Goal: Transaction & Acquisition: Purchase product/service

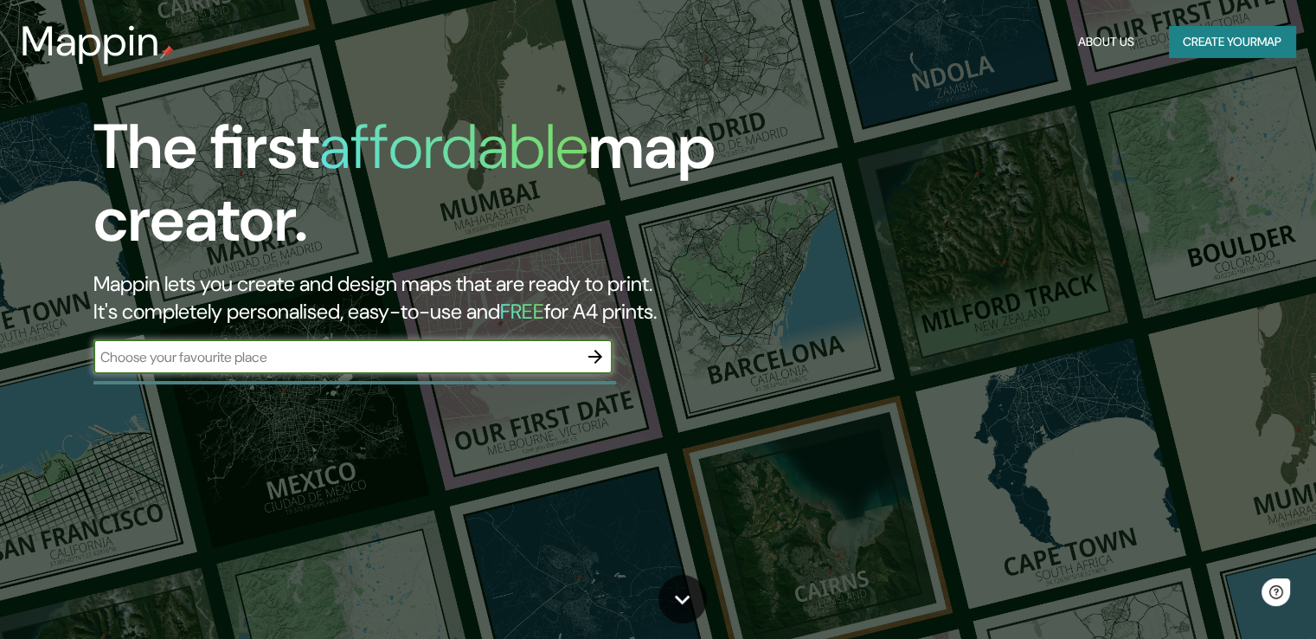
click at [277, 347] on input "text" at bounding box center [335, 357] width 485 height 20
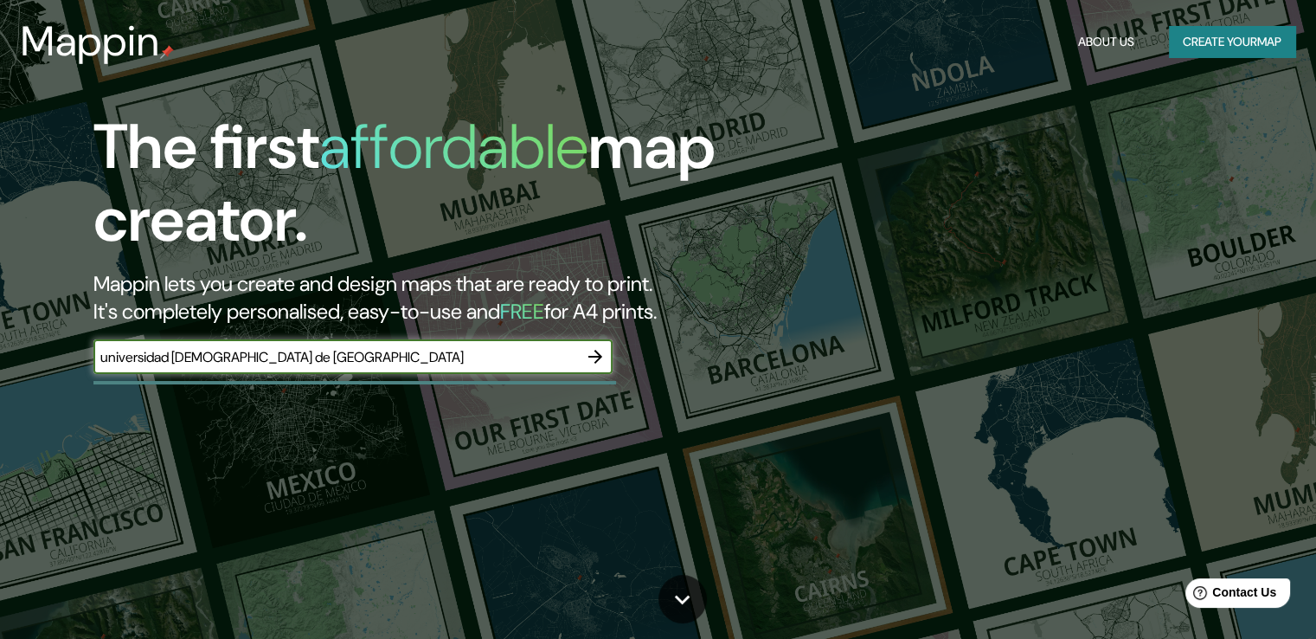
type input "universidad [DEMOGRAPHIC_DATA] de [GEOGRAPHIC_DATA]"
click at [1205, 42] on button "Create your map" at bounding box center [1232, 42] width 126 height 32
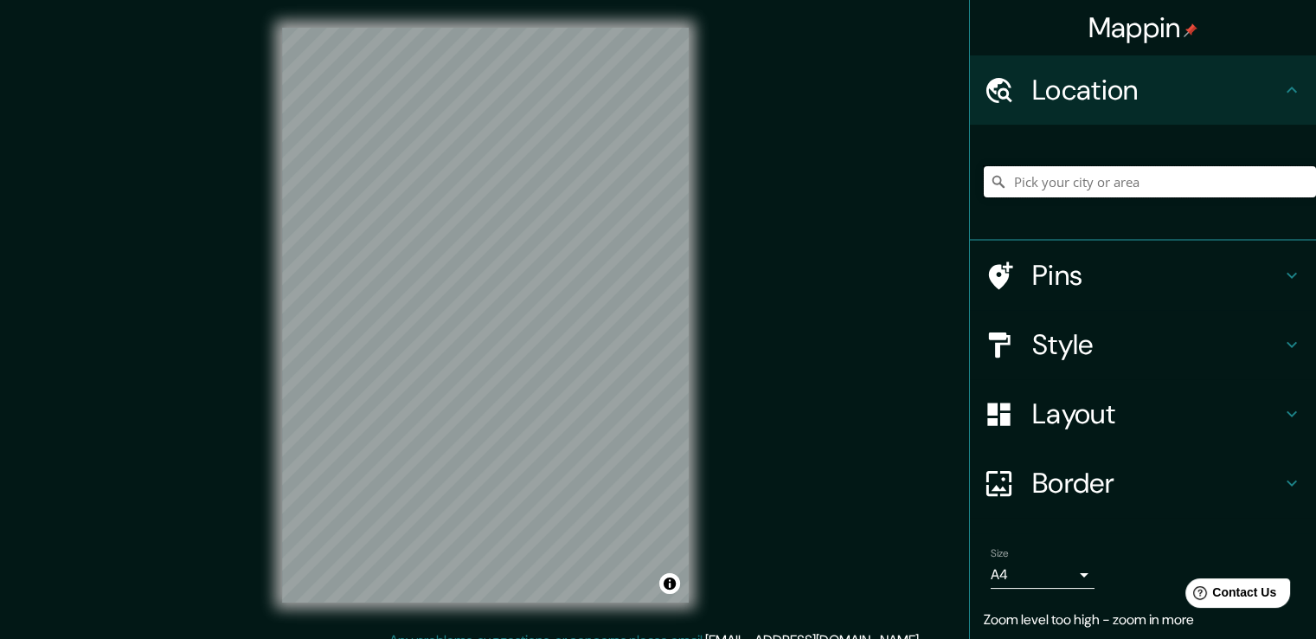
click at [1070, 183] on input "Pick your city or area" at bounding box center [1150, 181] width 332 height 31
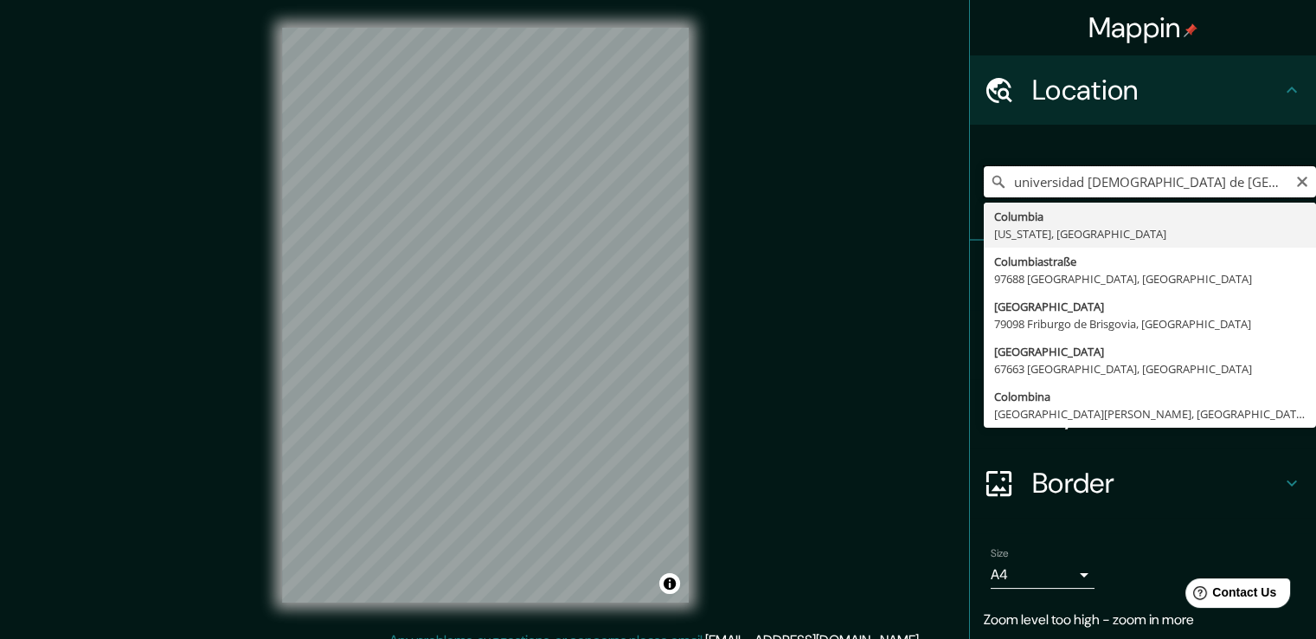
click at [1097, 186] on input "universidad [DEMOGRAPHIC_DATA] de [GEOGRAPHIC_DATA]" at bounding box center [1150, 181] width 332 height 31
click at [1211, 181] on input "[GEOGRAPHIC_DATA][DEMOGRAPHIC_DATA]" at bounding box center [1150, 181] width 332 height 31
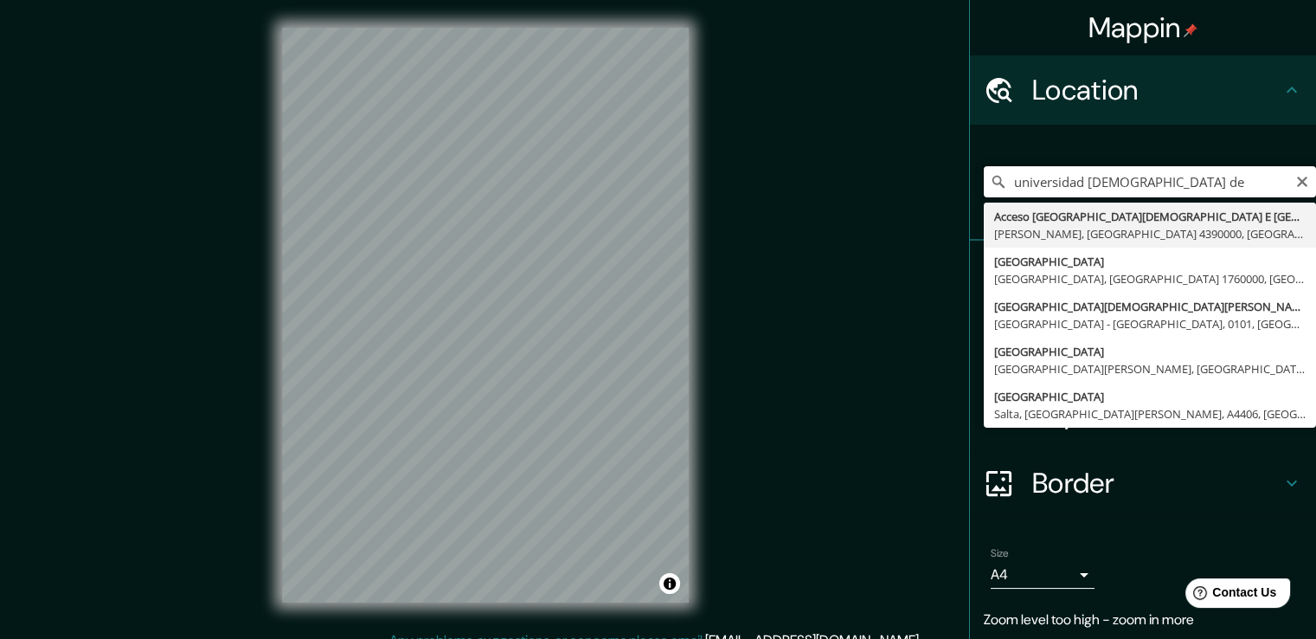
drag, startPoint x: 1150, startPoint y: 187, endPoint x: 907, endPoint y: 186, distance: 243.2
click at [907, 186] on div "Mappin Location [GEOGRAPHIC_DATA] E [GEOGRAPHIC_DATA][PERSON_NAME], [GEOGRAPHIC…" at bounding box center [658, 329] width 1316 height 658
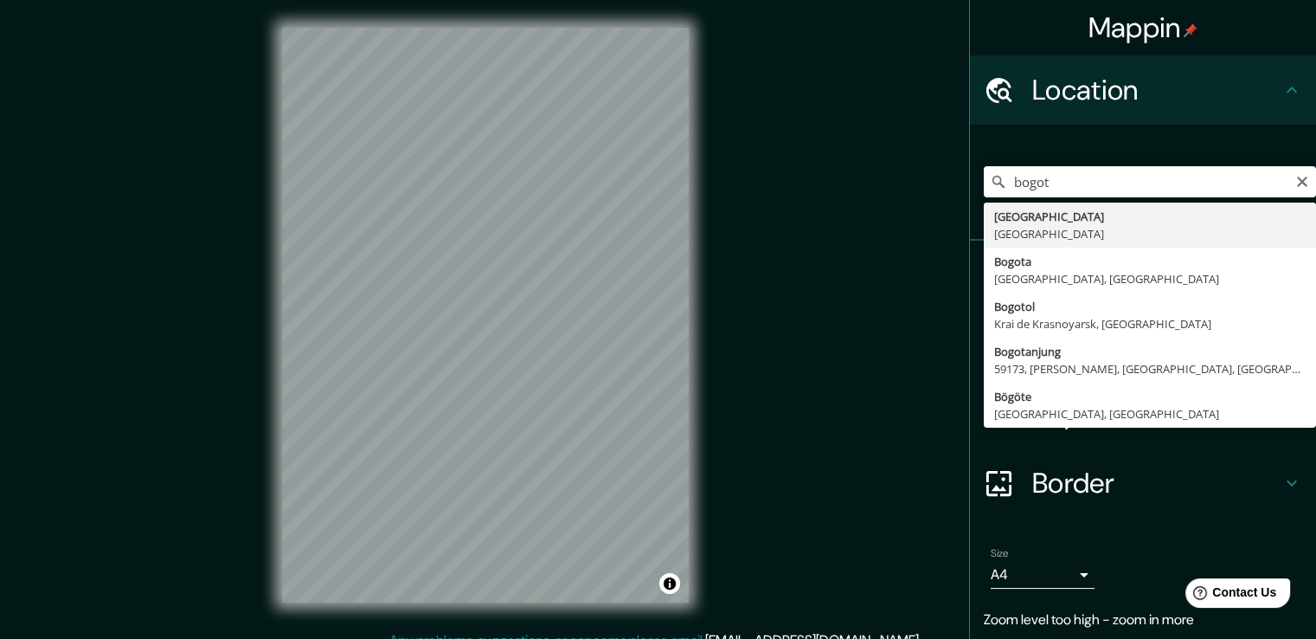
type input "[GEOGRAPHIC_DATA], [GEOGRAPHIC_DATA]"
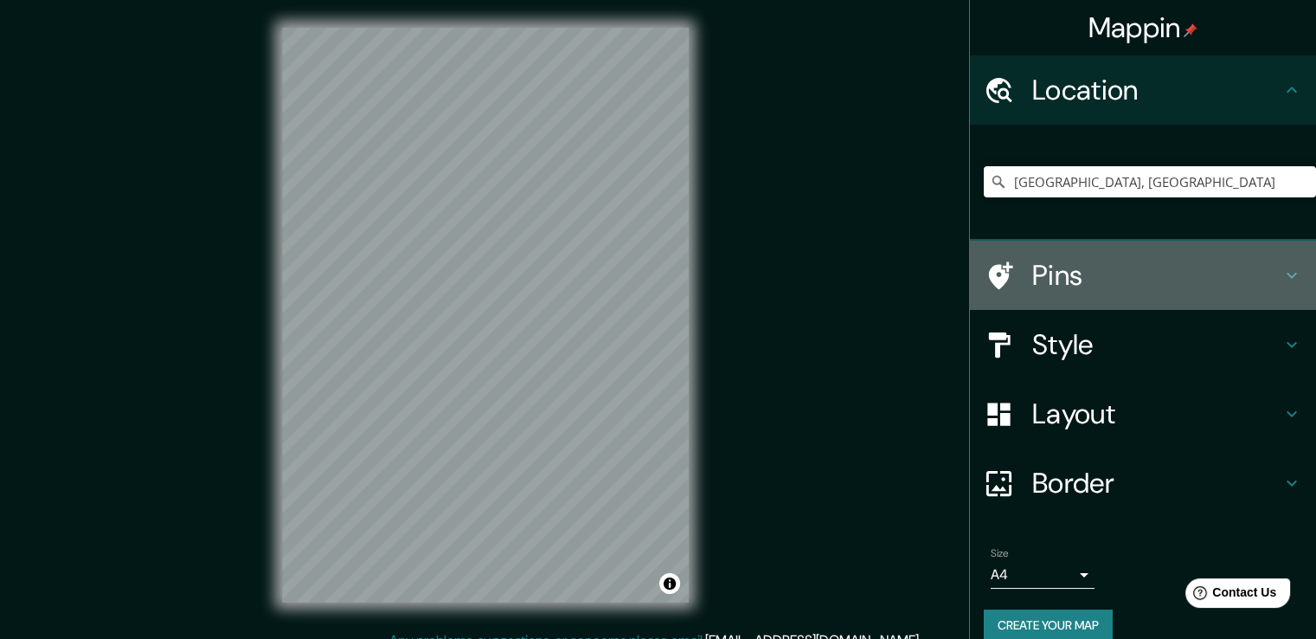
click at [1208, 281] on h4 "Pins" at bounding box center [1156, 275] width 249 height 35
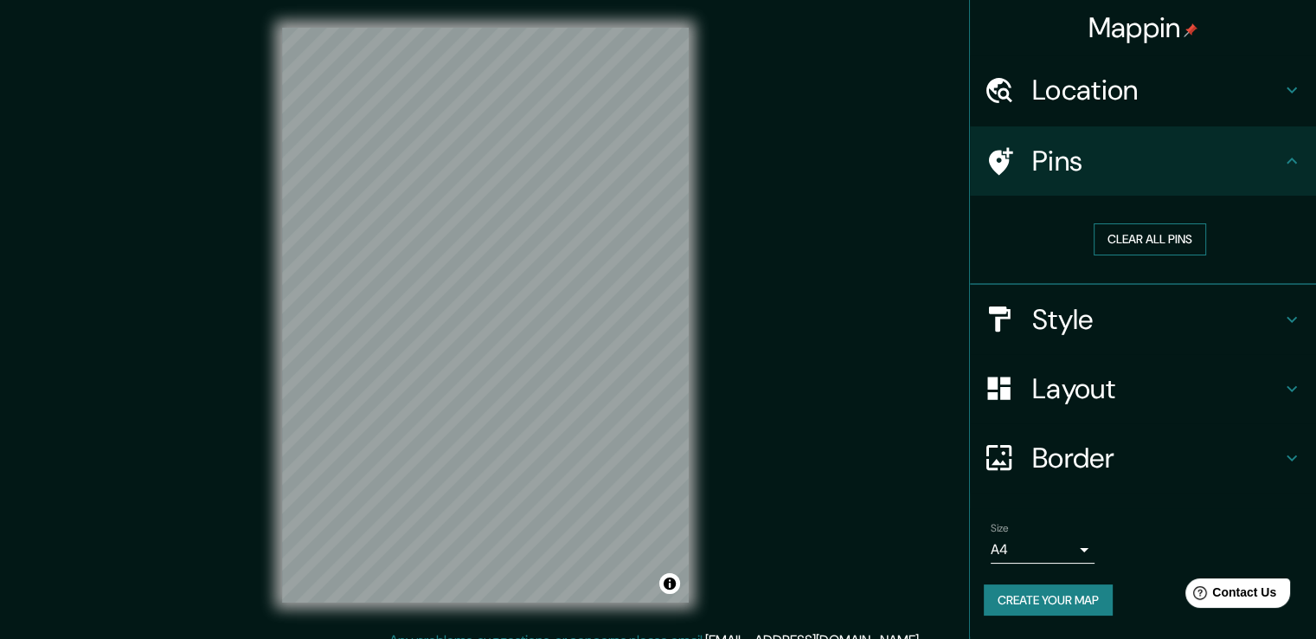
click at [1156, 245] on button "Clear all pins" at bounding box center [1150, 239] width 112 height 32
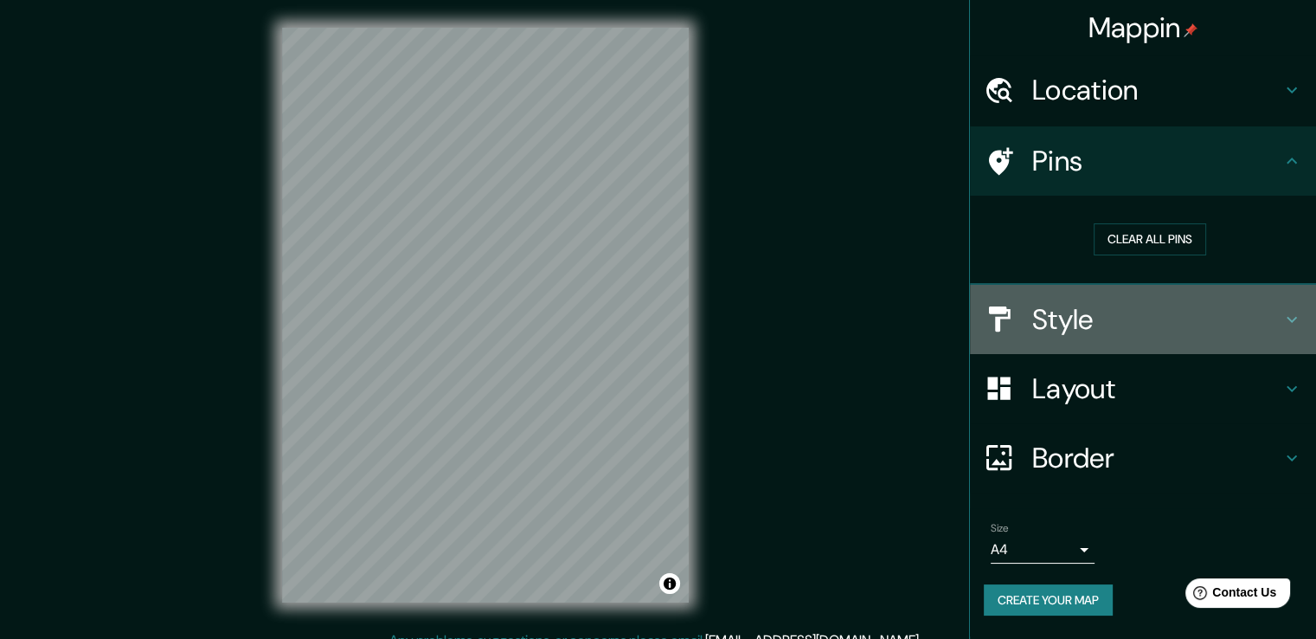
click at [1118, 313] on h4 "Style" at bounding box center [1156, 319] width 249 height 35
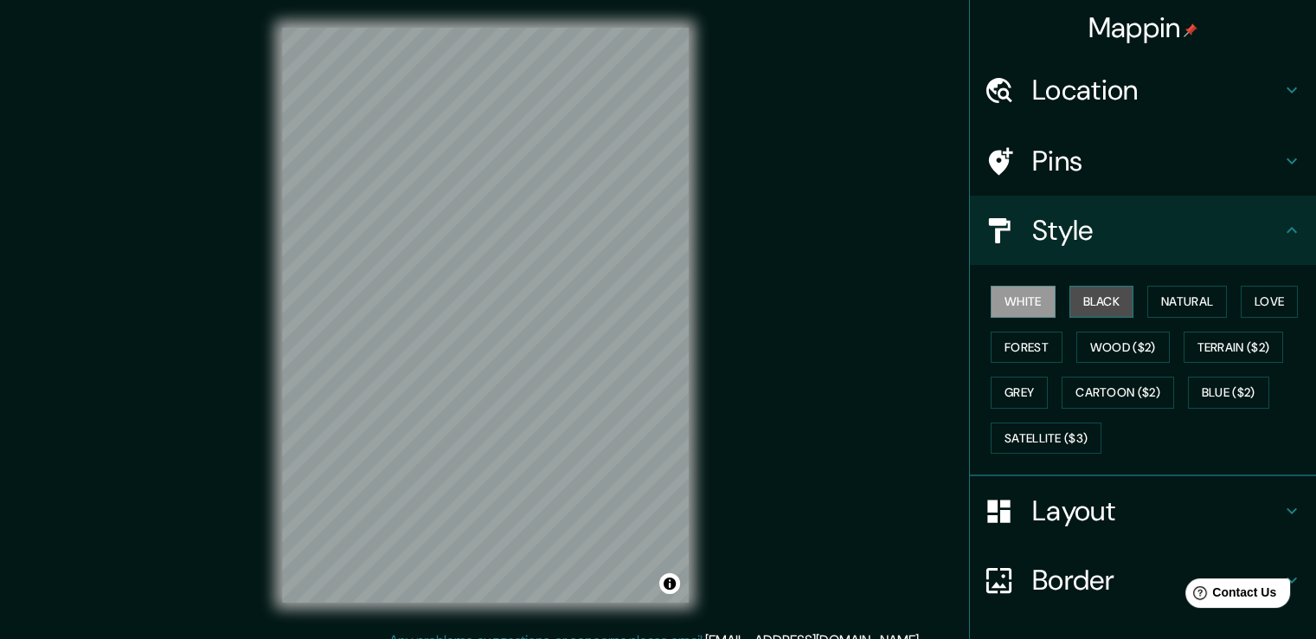
click at [1086, 301] on button "Black" at bounding box center [1102, 302] width 65 height 32
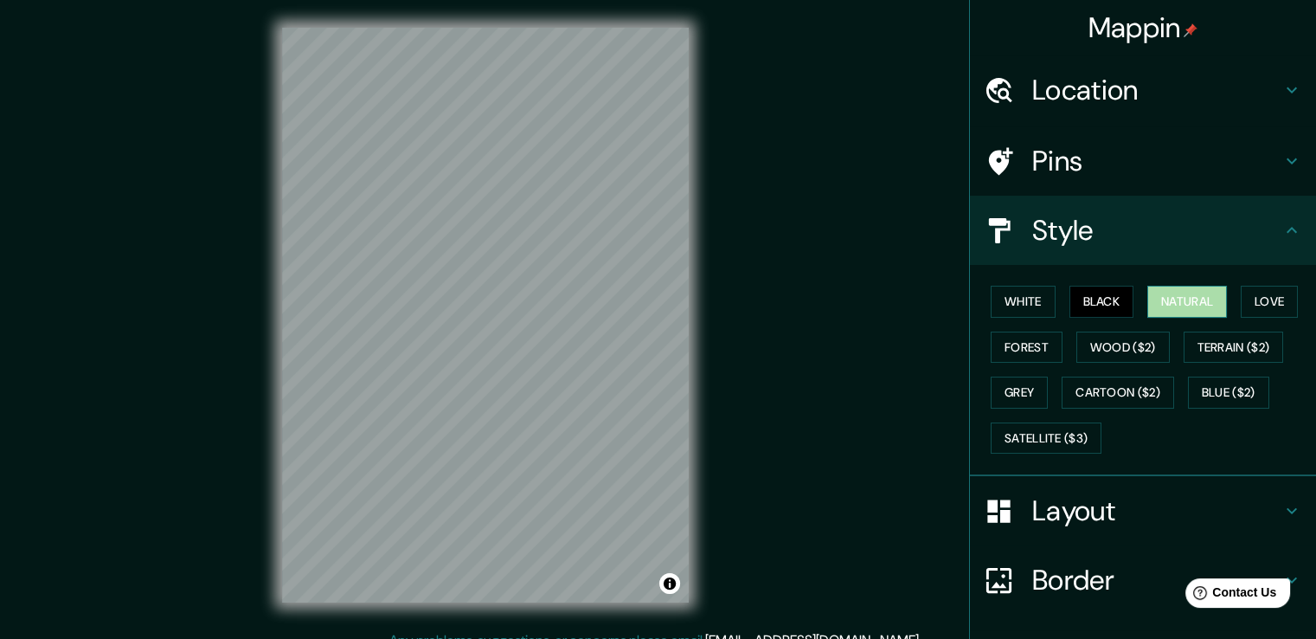
click at [1173, 310] on button "Natural" at bounding box center [1187, 302] width 80 height 32
click at [1022, 386] on button "Grey" at bounding box center [1019, 392] width 57 height 32
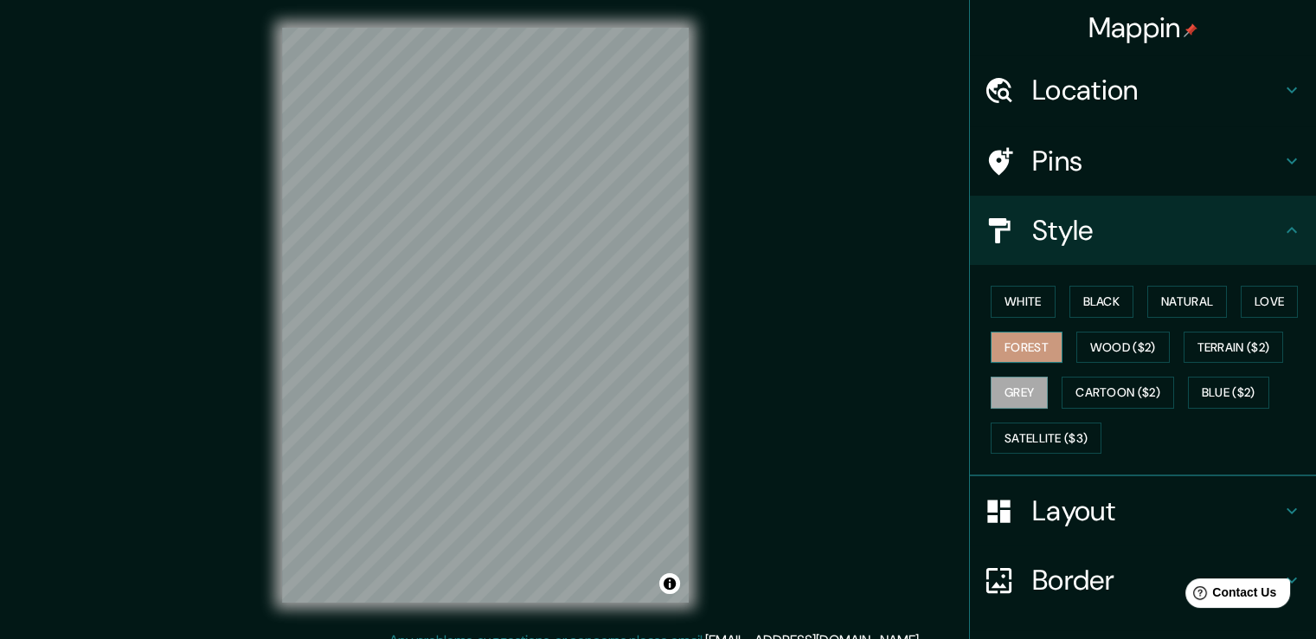
click at [1028, 350] on button "Forest" at bounding box center [1027, 347] width 72 height 32
click at [1125, 337] on button "Wood ($2)" at bounding box center [1122, 347] width 93 height 32
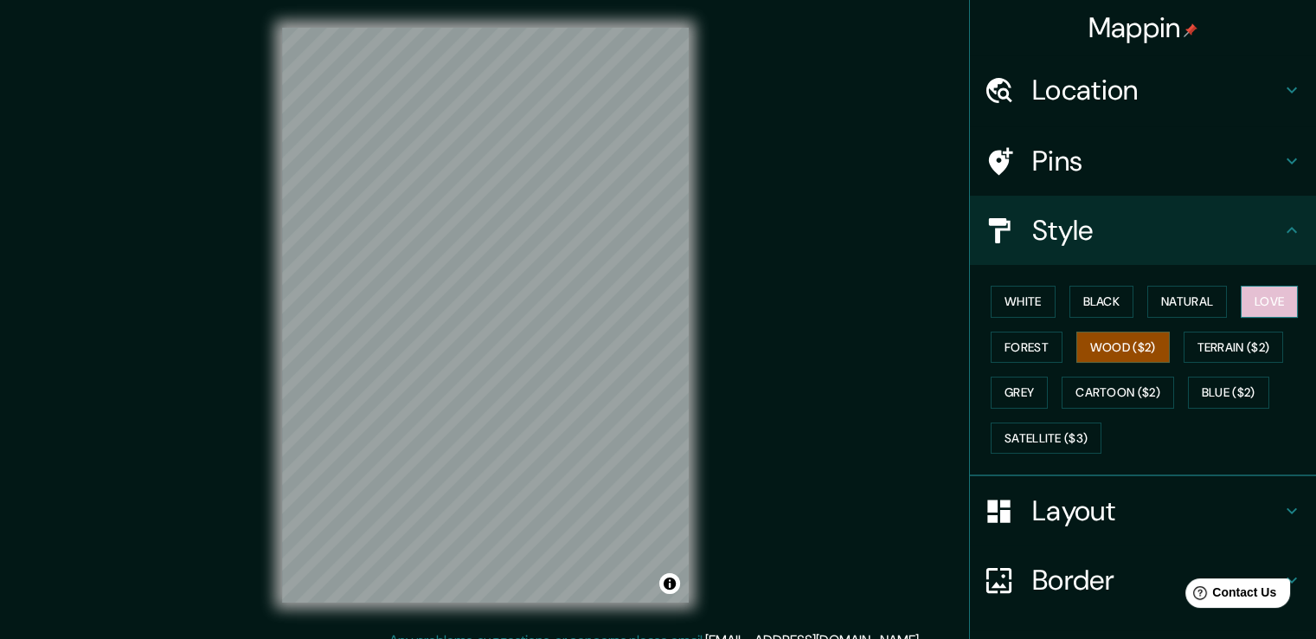
click at [1247, 306] on button "Love" at bounding box center [1269, 302] width 57 height 32
click at [1211, 305] on button "Natural" at bounding box center [1187, 302] width 80 height 32
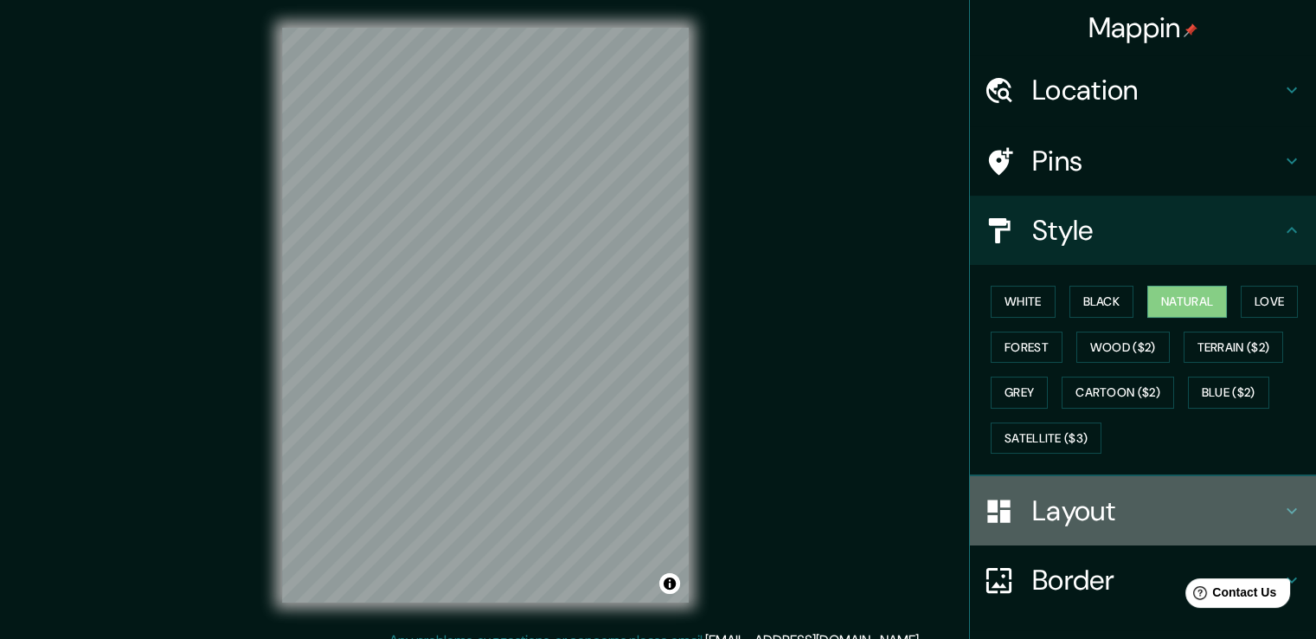
click at [1014, 496] on div at bounding box center [1008, 511] width 48 height 30
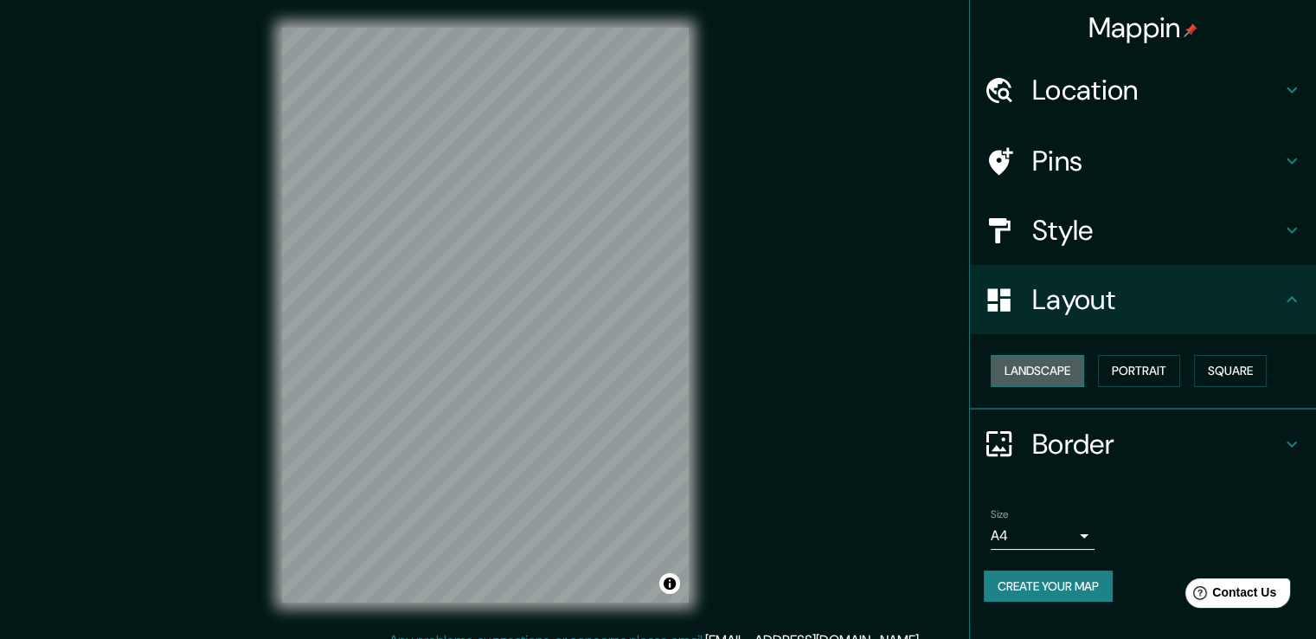
click at [1041, 369] on button "Landscape" at bounding box center [1037, 371] width 93 height 32
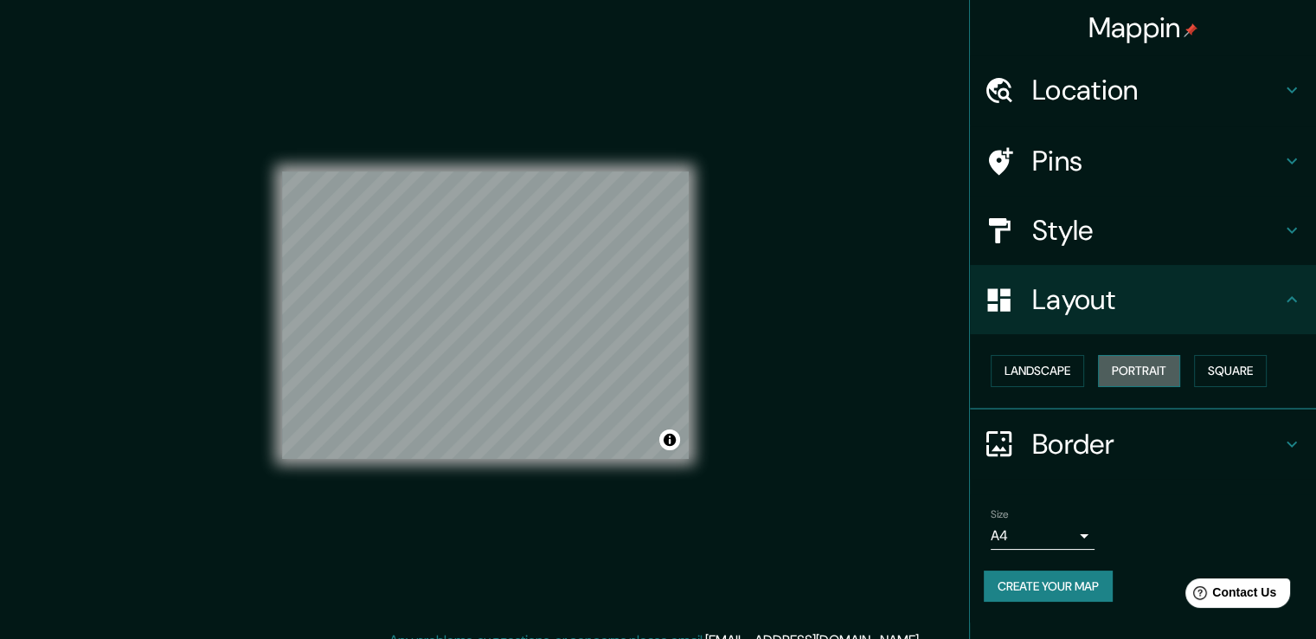
click at [1108, 369] on button "Portrait" at bounding box center [1139, 371] width 82 height 32
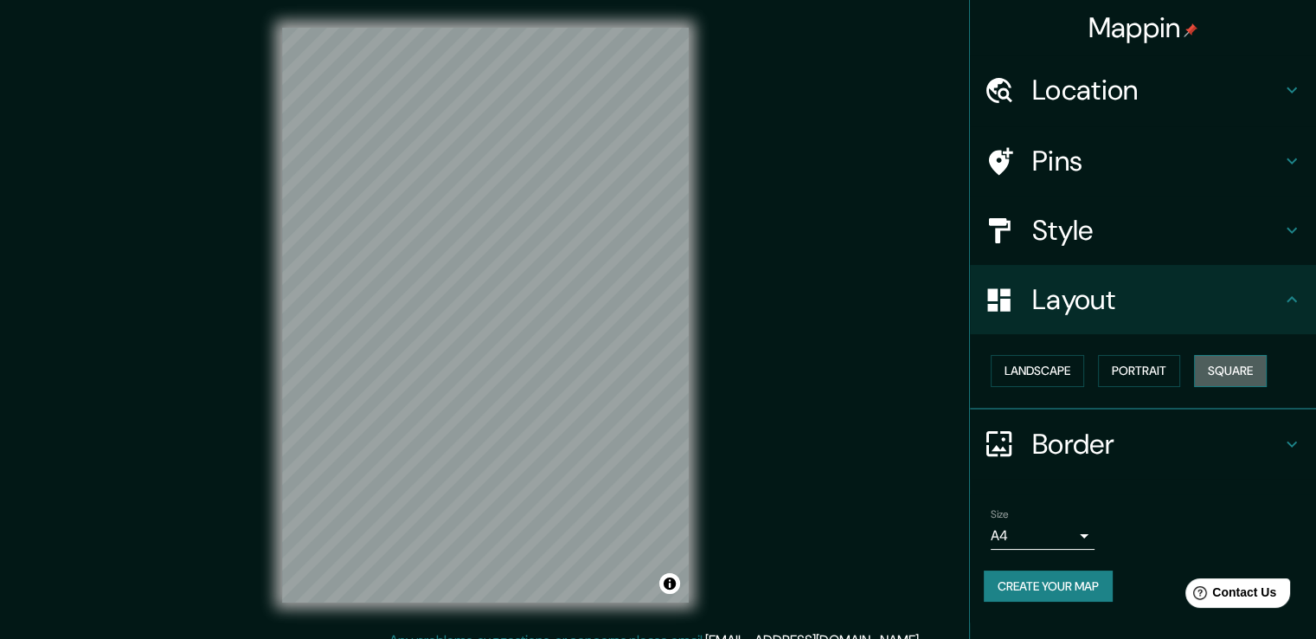
click at [1211, 366] on button "Square" at bounding box center [1230, 371] width 73 height 32
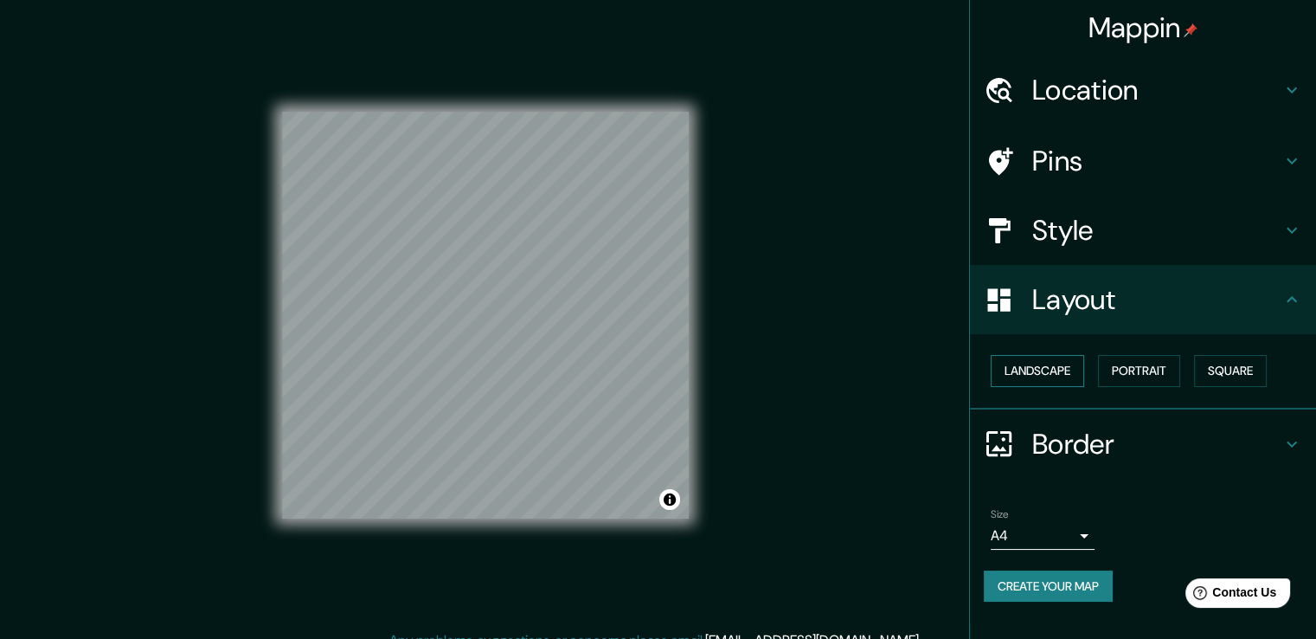
click at [1063, 374] on button "Landscape" at bounding box center [1037, 371] width 93 height 32
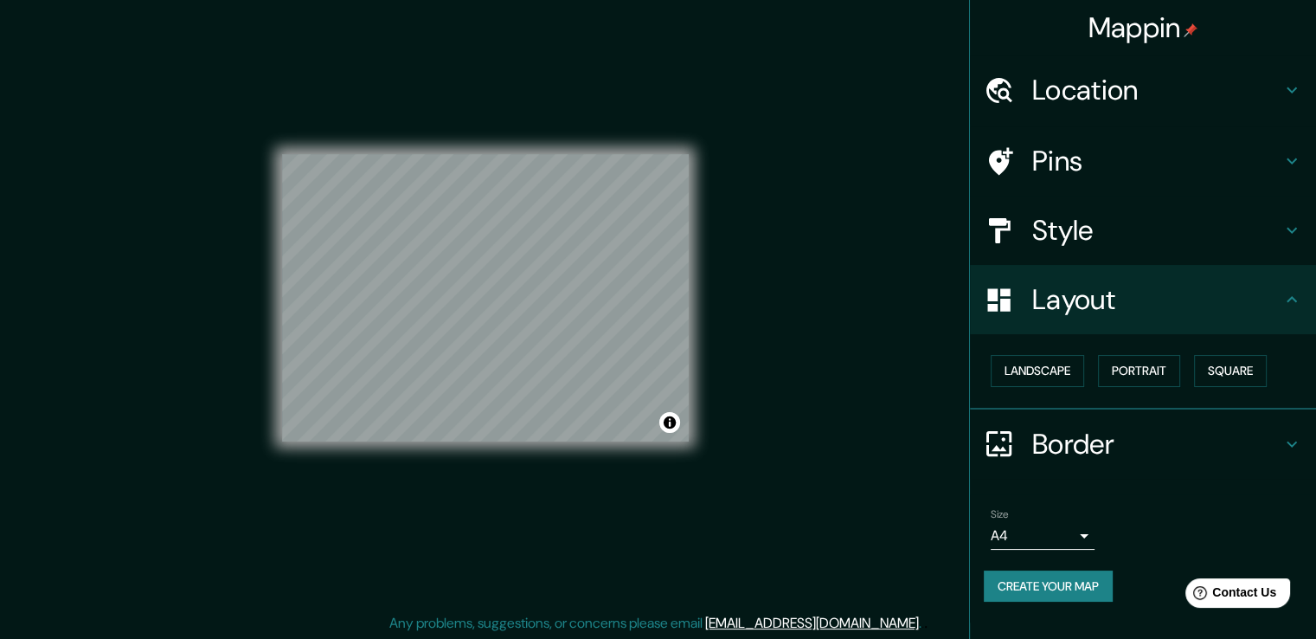
scroll to position [19, 0]
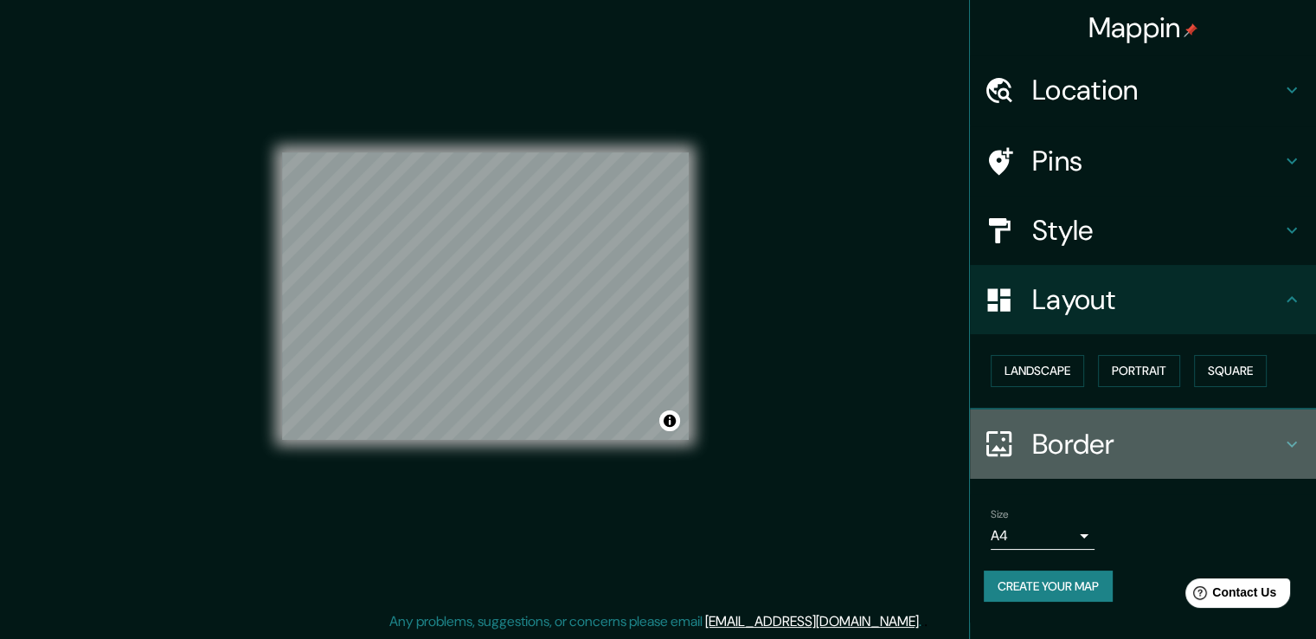
click at [1073, 444] on h4 "Border" at bounding box center [1156, 444] width 249 height 35
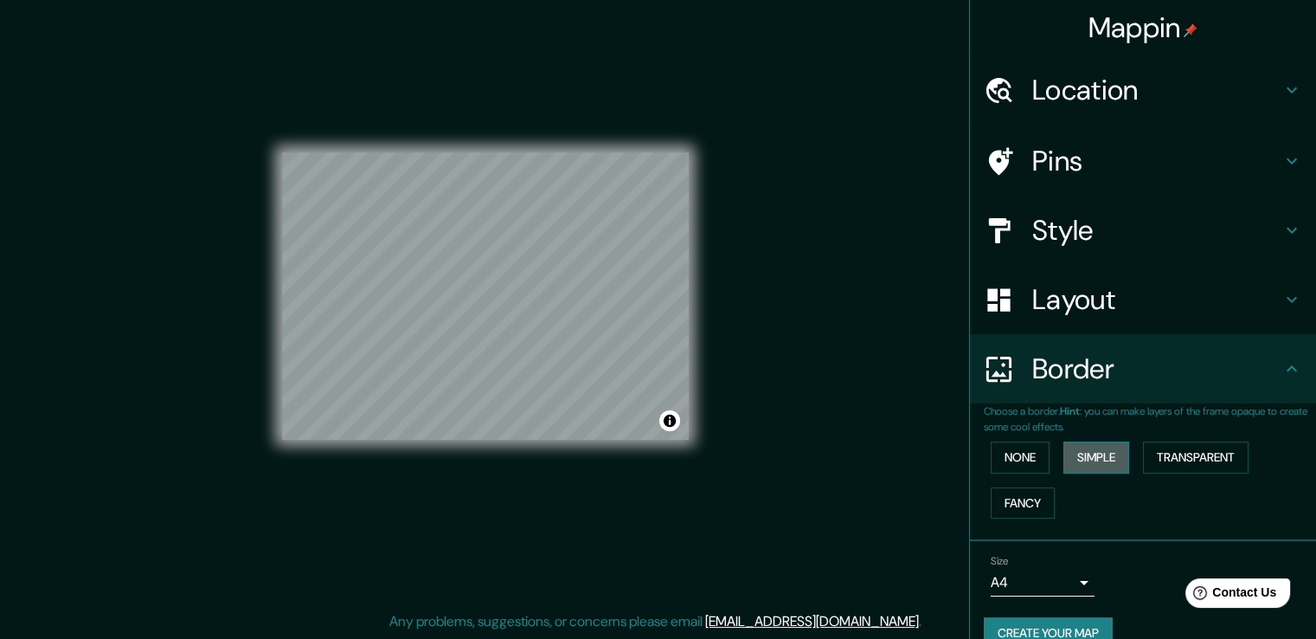
click at [1064, 448] on button "Simple" at bounding box center [1097, 457] width 66 height 32
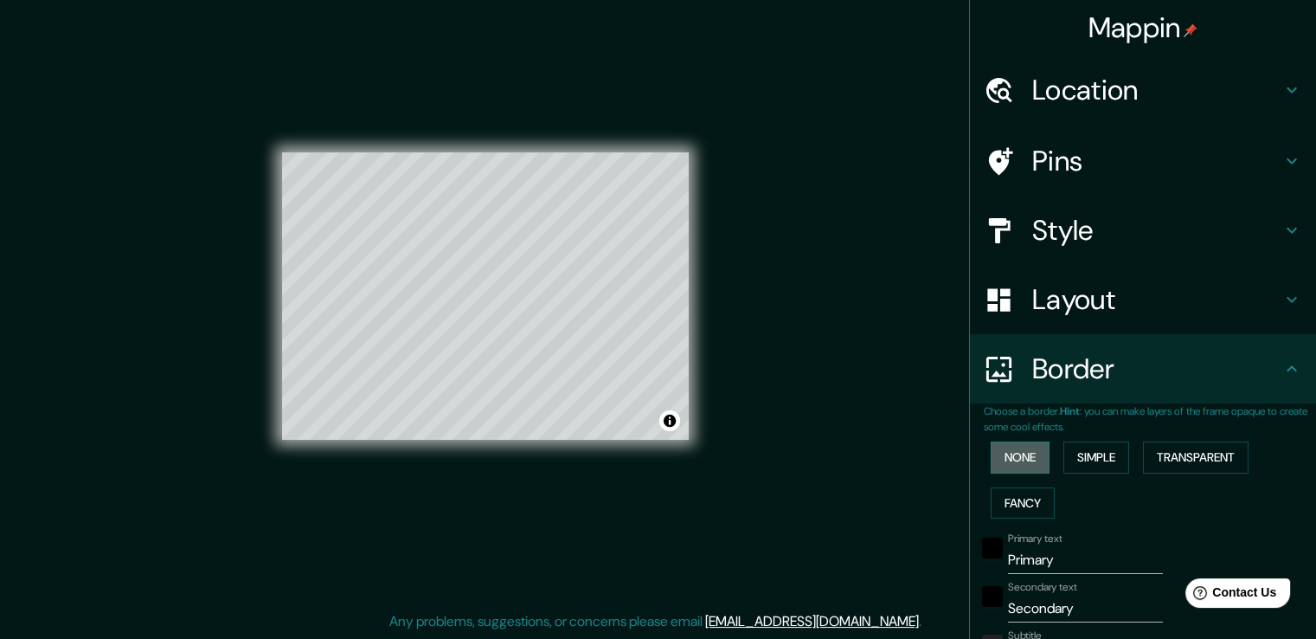
click at [1021, 447] on button "None" at bounding box center [1020, 457] width 59 height 32
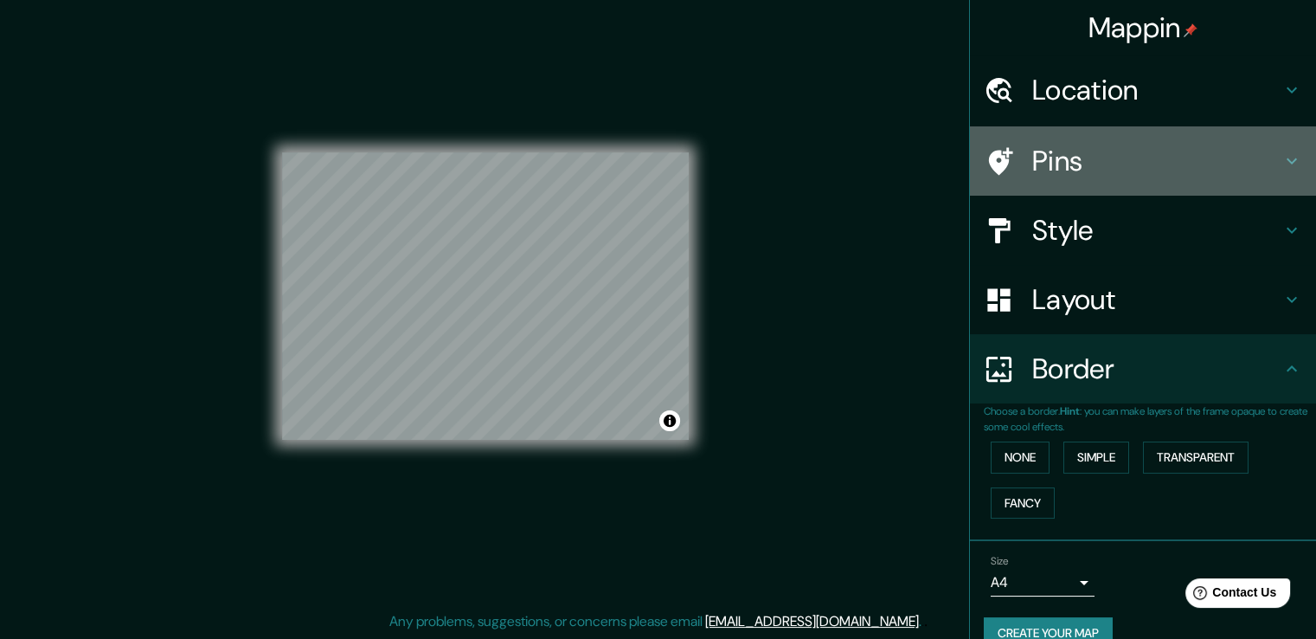
click at [1167, 146] on h4 "Pins" at bounding box center [1156, 161] width 249 height 35
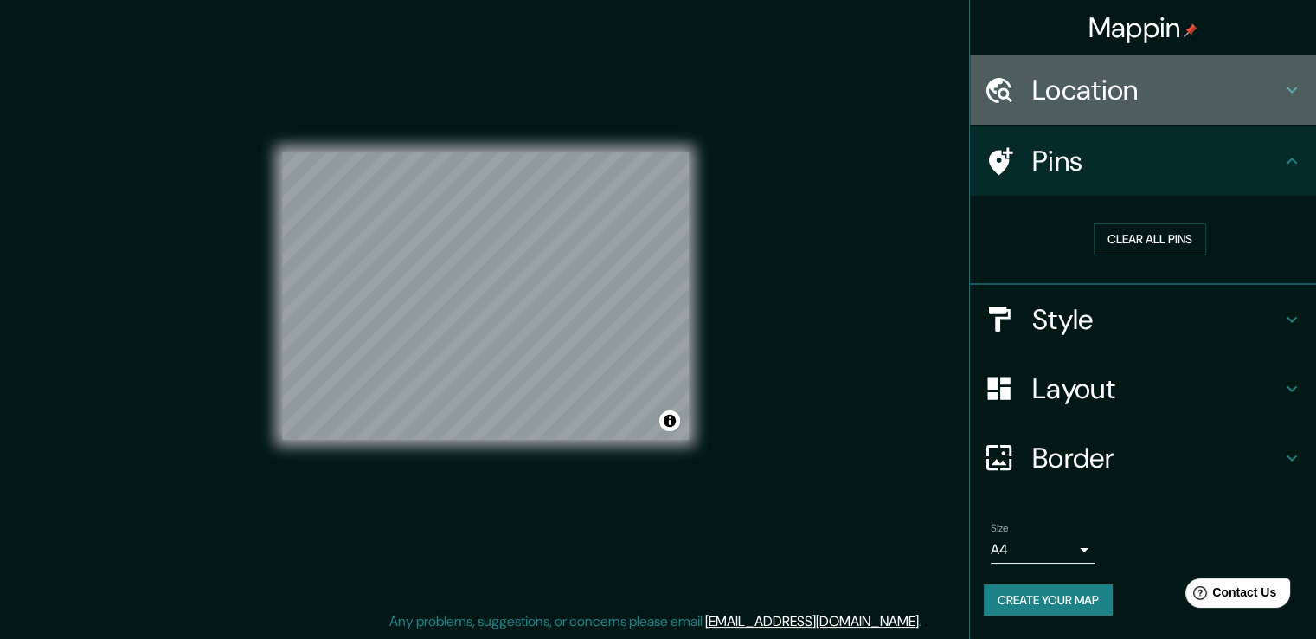
click at [1125, 105] on h4 "Location" at bounding box center [1156, 90] width 249 height 35
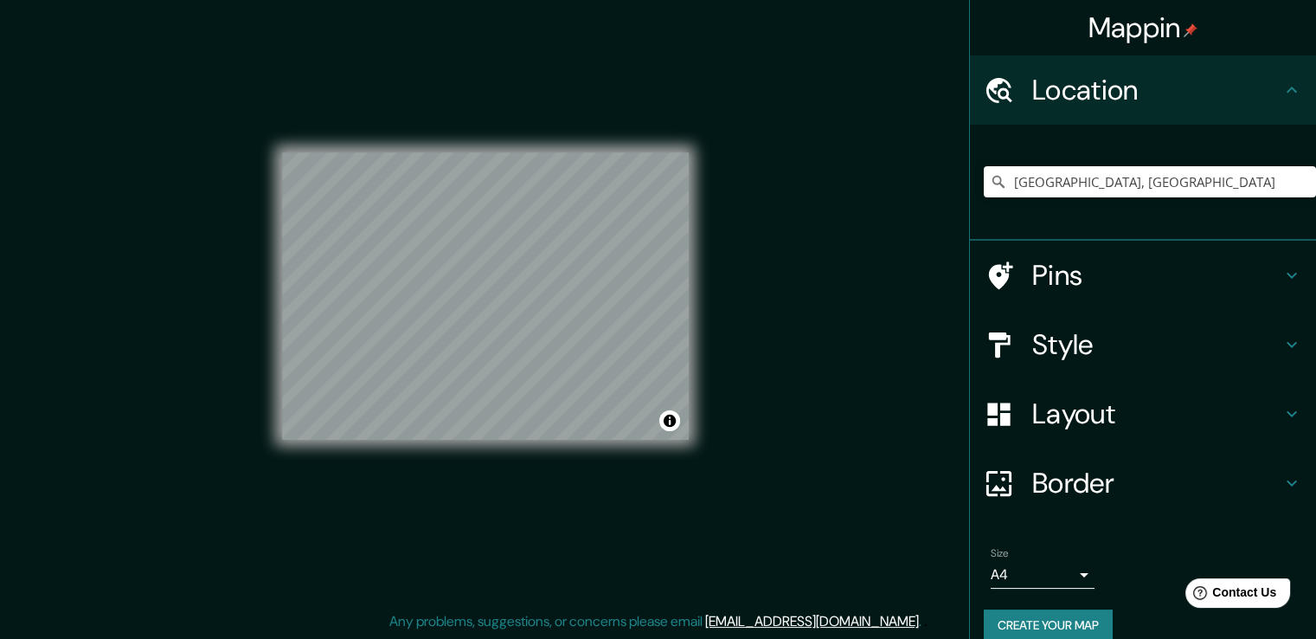
scroll to position [0, 0]
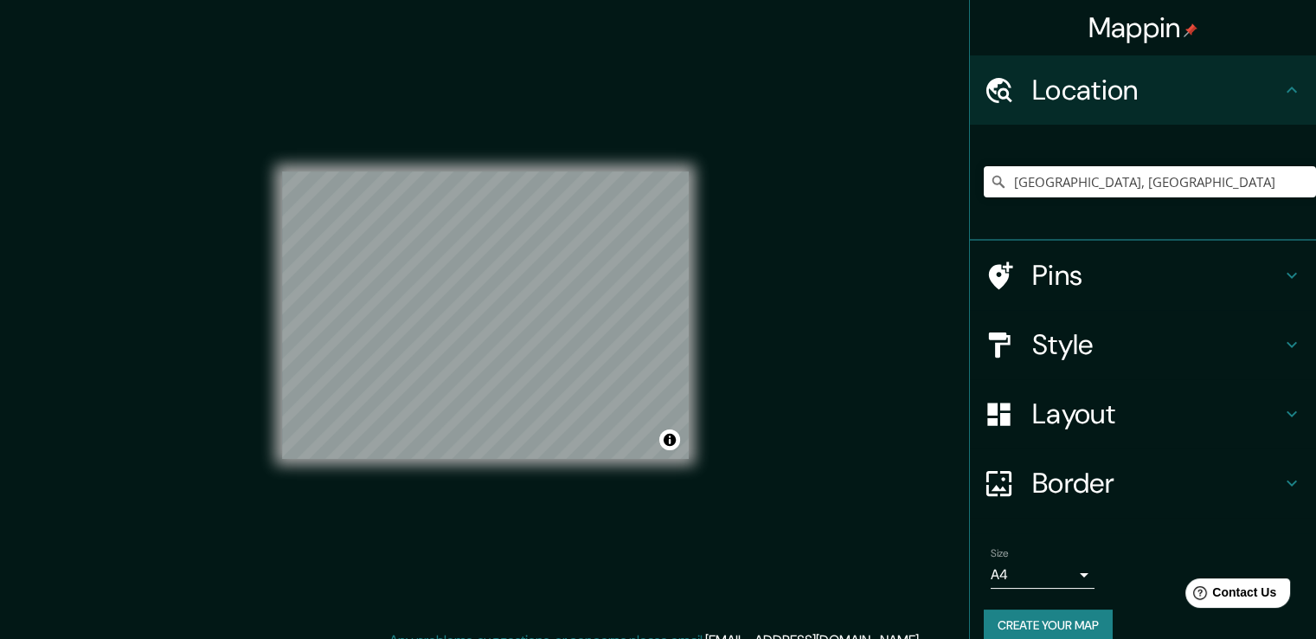
click at [1100, 347] on h4 "Style" at bounding box center [1156, 344] width 249 height 35
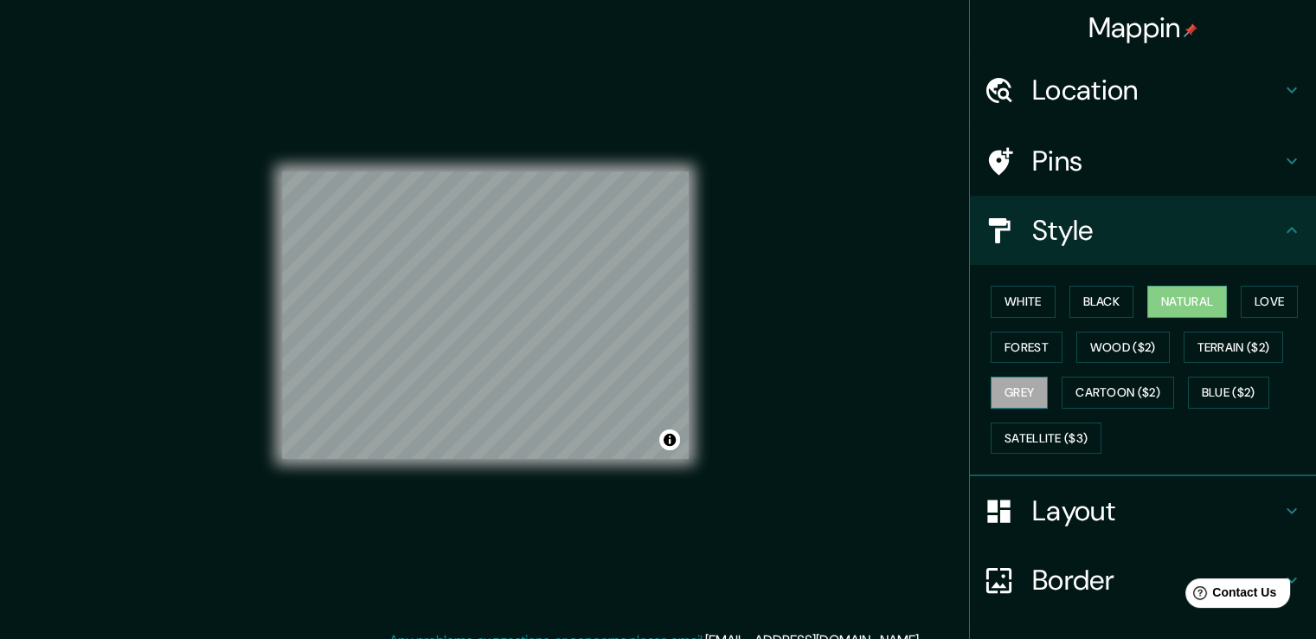
click at [1004, 389] on button "Grey" at bounding box center [1019, 392] width 57 height 32
click at [1018, 292] on button "White" at bounding box center [1023, 302] width 65 height 32
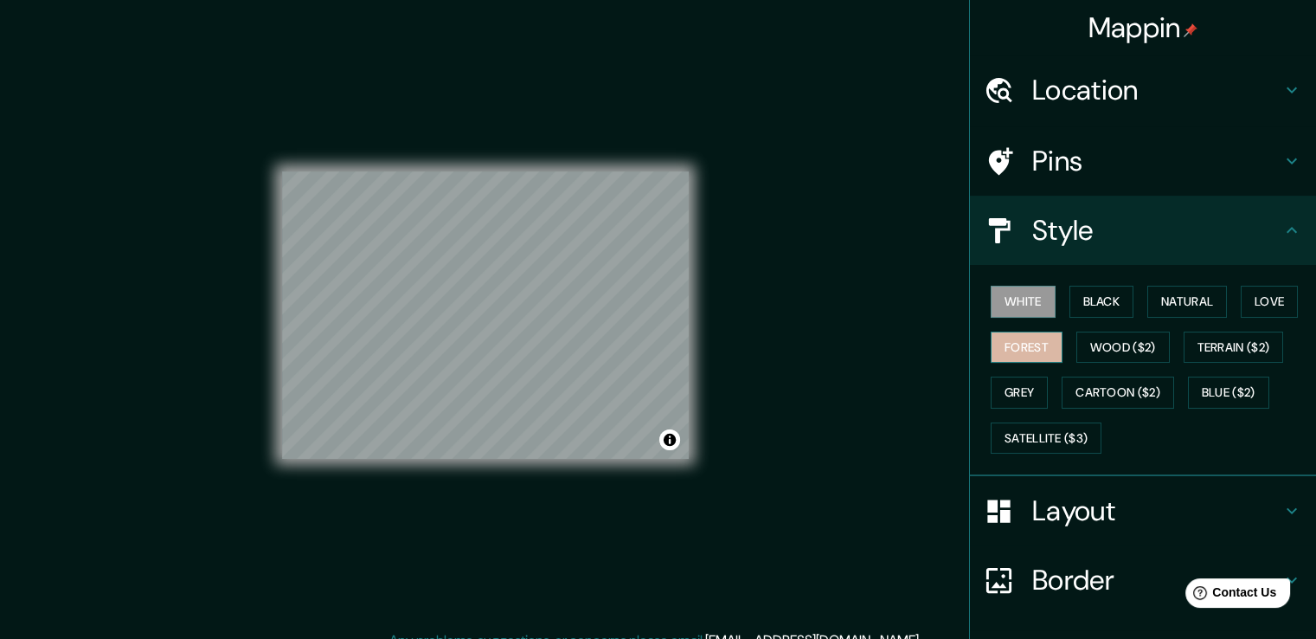
click at [1033, 337] on button "Forest" at bounding box center [1027, 347] width 72 height 32
click at [1008, 388] on button "Grey" at bounding box center [1019, 392] width 57 height 32
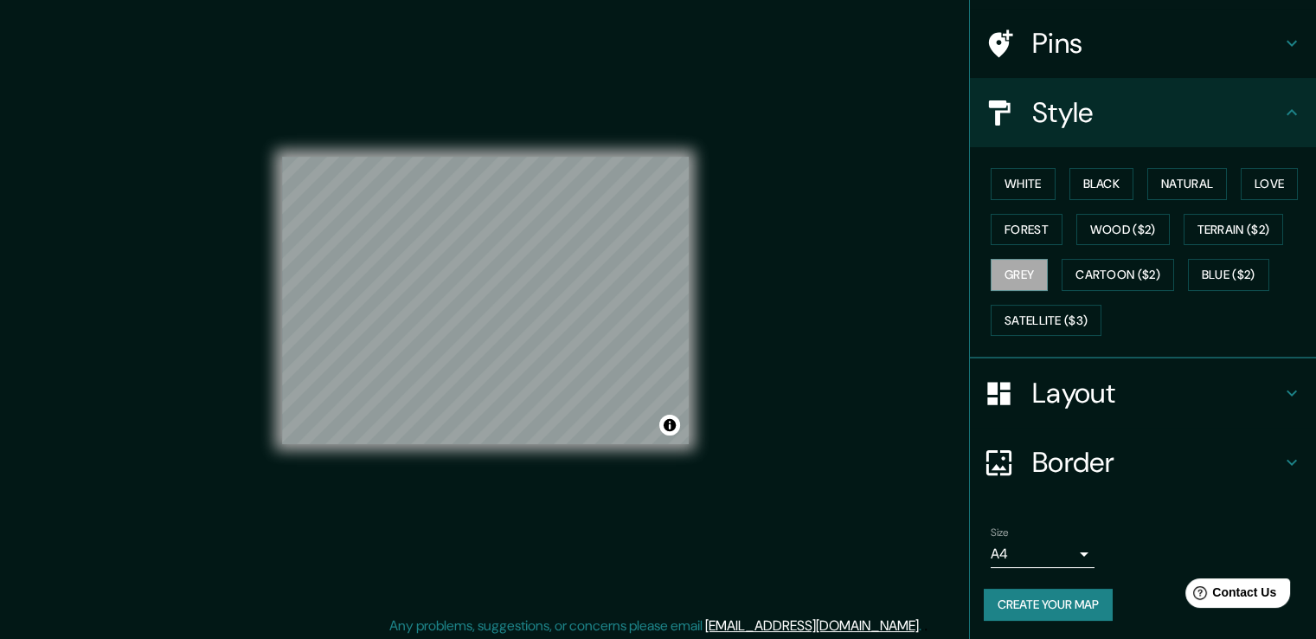
scroll to position [19, 0]
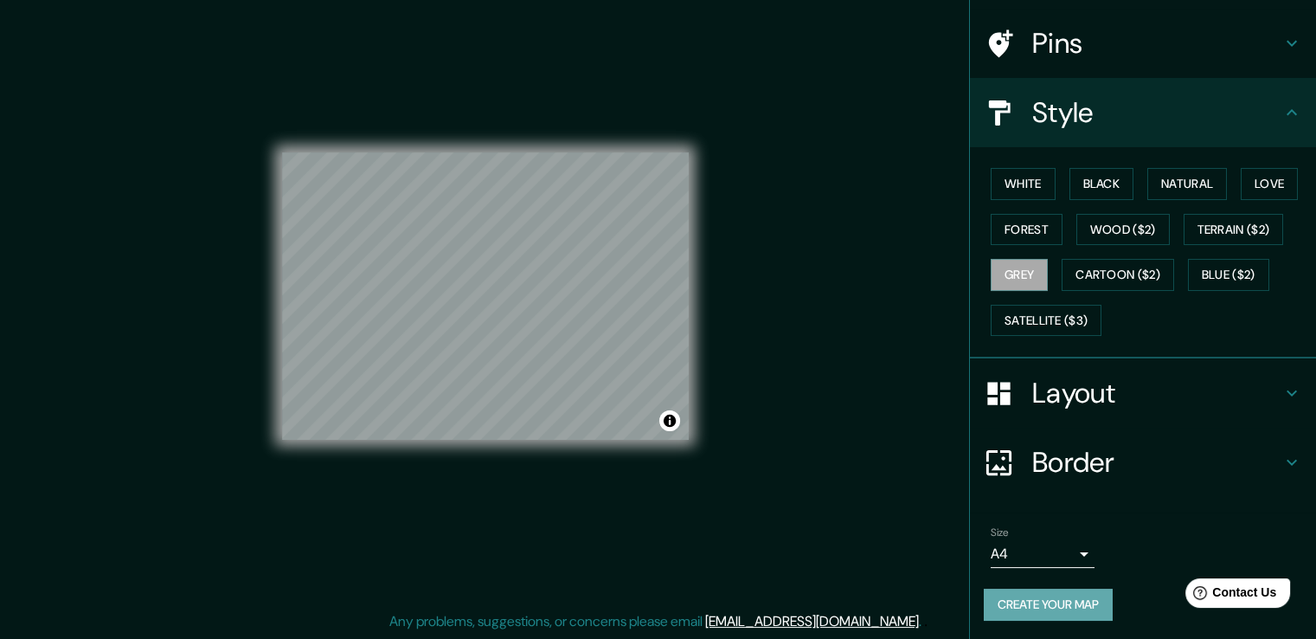
click at [1048, 603] on button "Create your map" at bounding box center [1048, 604] width 129 height 32
click at [1081, 604] on button "Create your map" at bounding box center [1048, 604] width 129 height 32
